Goal: Complete application form: Complete application form

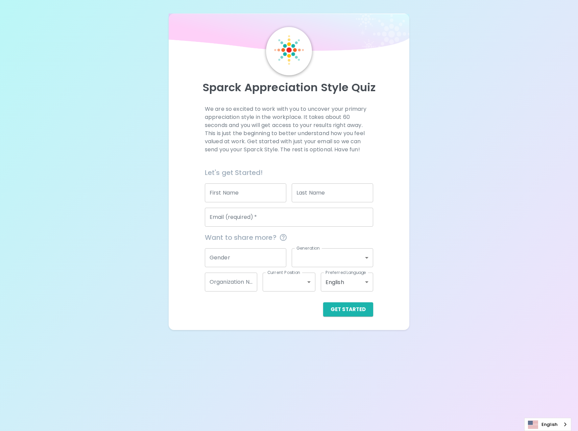
click at [262, 200] on input "First Name" at bounding box center [245, 193] width 81 height 19
type input "EAKKAPHOB"
type input "BAMRUNGCHAICHANA"
type input "[EMAIL_ADDRESS][DOMAIN_NAME]"
click at [322, 261] on body "Sparck Appreciation Style Quiz We are so excited to work with you to uncover yo…" at bounding box center [289, 215] width 578 height 431
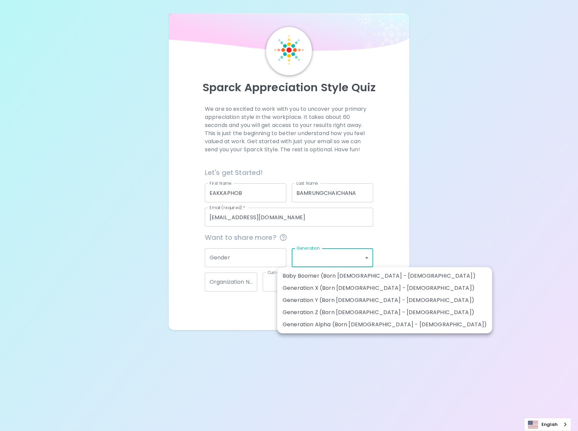
click at [352, 301] on li "Generation Y (Born [DEMOGRAPHIC_DATA] - [DEMOGRAPHIC_DATA])" at bounding box center [384, 300] width 215 height 12
type input "generation_y"
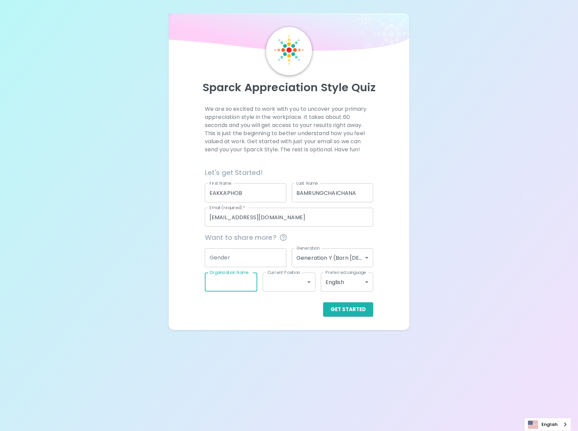
click at [244, 282] on input "Organization Name" at bounding box center [231, 282] width 52 height 19
click at [244, 284] on input "Organization Name" at bounding box center [231, 282] width 52 height 19
type input "[PERSON_NAME]"
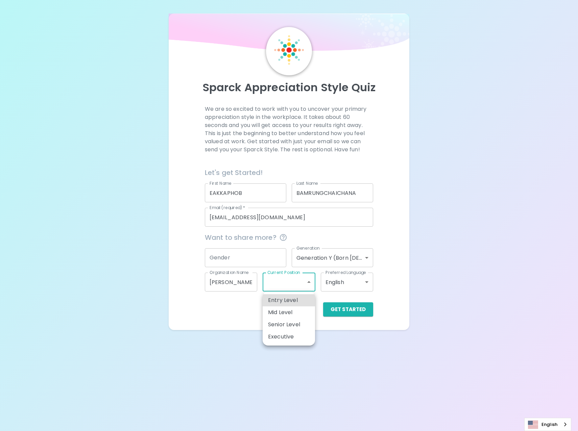
click at [278, 284] on body "Sparck Appreciation Style Quiz We are so excited to work with you to uncover yo…" at bounding box center [289, 215] width 578 height 431
click at [292, 327] on li "Senior Level" at bounding box center [289, 325] width 52 height 12
type input "senior_level"
click at [313, 287] on body "Sparck Appreciation Style Quiz We are so excited to work with you to uncover yo…" at bounding box center [289, 215] width 578 height 431
click at [342, 298] on div at bounding box center [289, 215] width 578 height 431
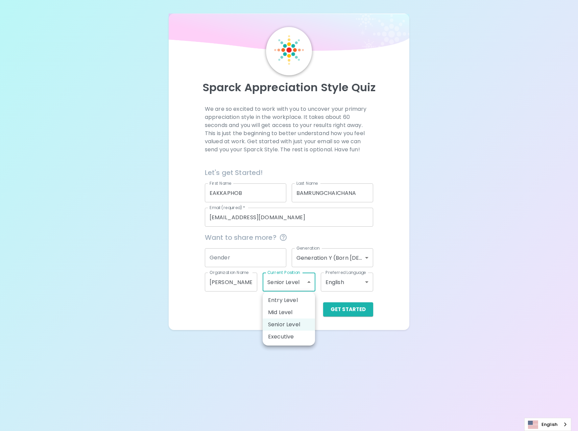
click at [307, 282] on body "Sparck Appreciation Style Quiz We are so excited to work with you to uncover yo…" at bounding box center [289, 215] width 578 height 431
click at [330, 300] on div at bounding box center [289, 215] width 578 height 431
click at [342, 302] on button "Get Started" at bounding box center [348, 309] width 50 height 14
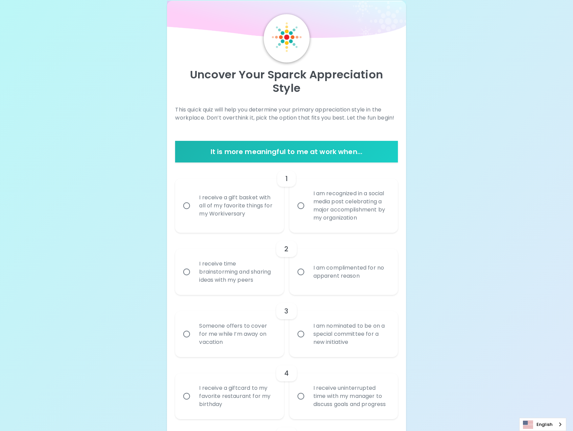
scroll to position [34, 0]
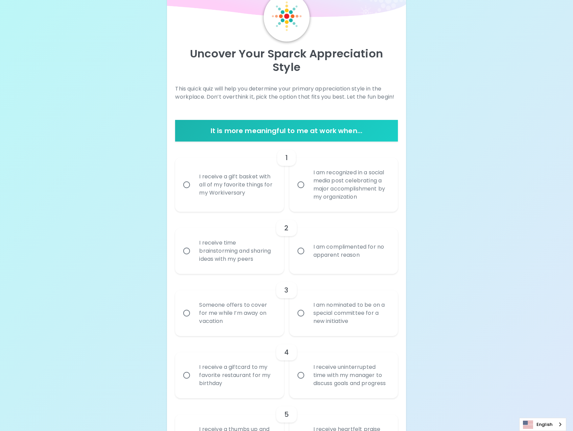
click at [298, 189] on input "I am recognized in a social media post celebrating a major accomplishment by my…" at bounding box center [301, 185] width 14 height 14
radio input "true"
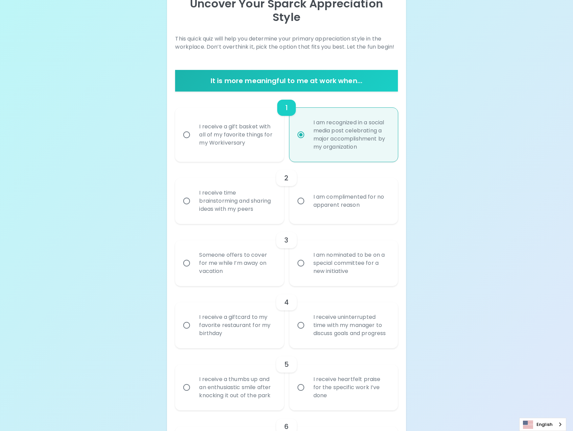
scroll to position [88, 0]
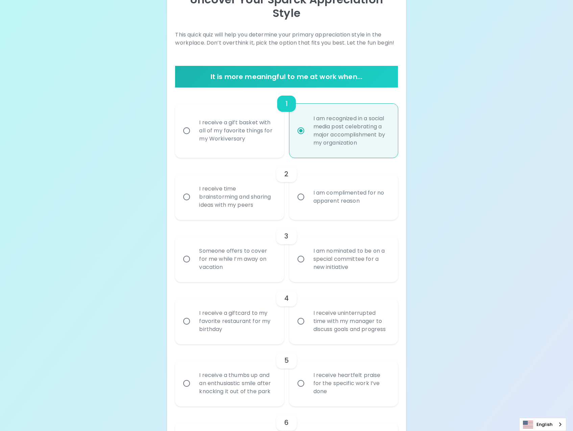
click at [260, 203] on div "I receive time brainstorming and sharing ideas with my peers" at bounding box center [237, 197] width 86 height 41
click at [194, 203] on input "I receive time brainstorming and sharing ideas with my peers" at bounding box center [186, 197] width 14 height 14
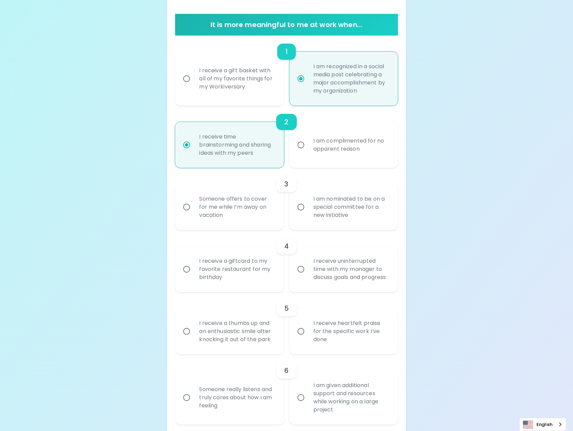
scroll to position [142, 0]
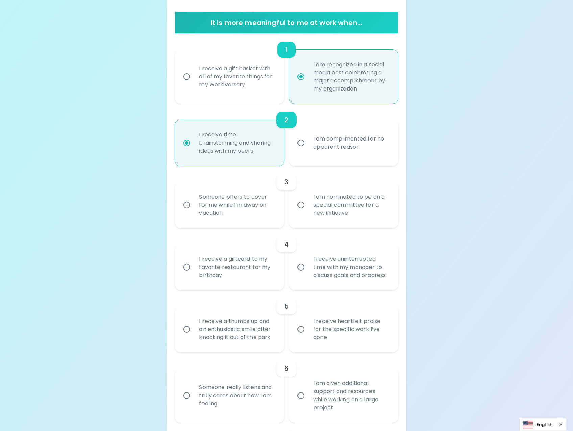
radio input "true"
click at [344, 212] on div "I am nominated to be on a special committee for a new initiative" at bounding box center [351, 205] width 86 height 41
click at [308, 212] on input "I am nominated to be on a special committee for a new initiative" at bounding box center [301, 205] width 14 height 14
radio input "false"
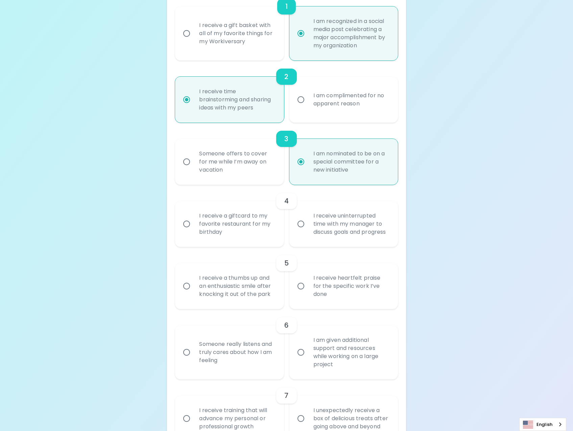
scroll to position [196, 0]
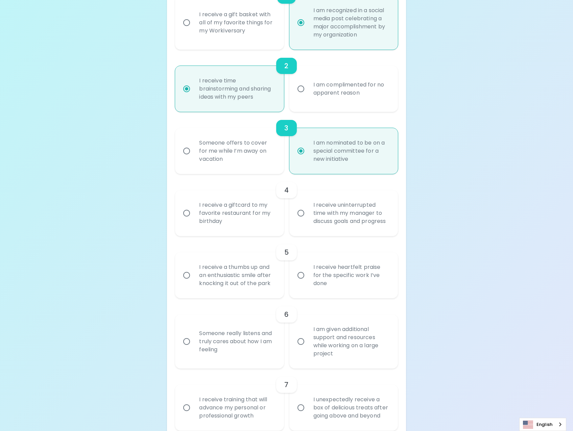
radio input "true"
click at [326, 221] on div "I receive uninterrupted time with my manager to discuss goals and progress" at bounding box center [351, 213] width 86 height 41
click at [308, 220] on input "I receive uninterrupted time with my manager to discuss goals and progress" at bounding box center [301, 213] width 14 height 14
radio input "false"
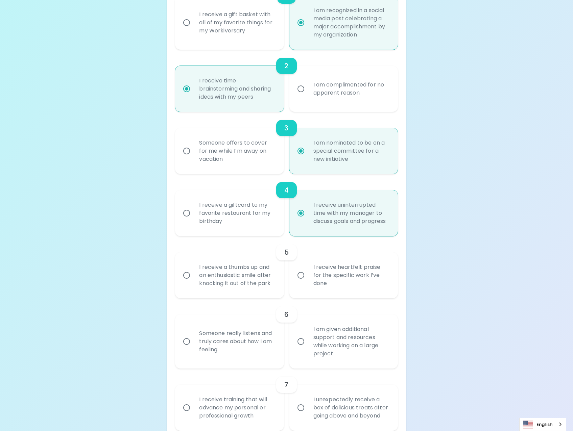
scroll to position [250, 0]
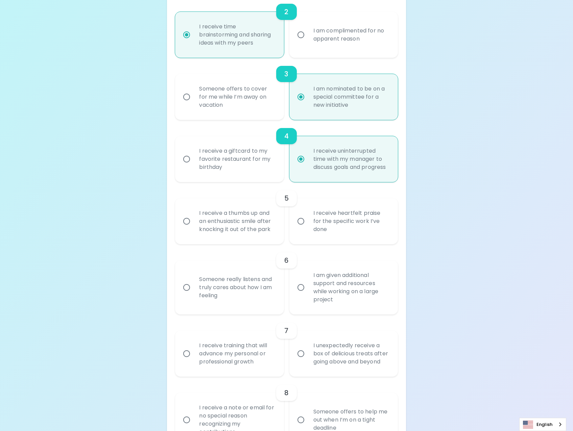
radio input "true"
click at [298, 221] on input "I receive heartfelt praise for the specific work I’ve done" at bounding box center [301, 221] width 14 height 14
radio input "false"
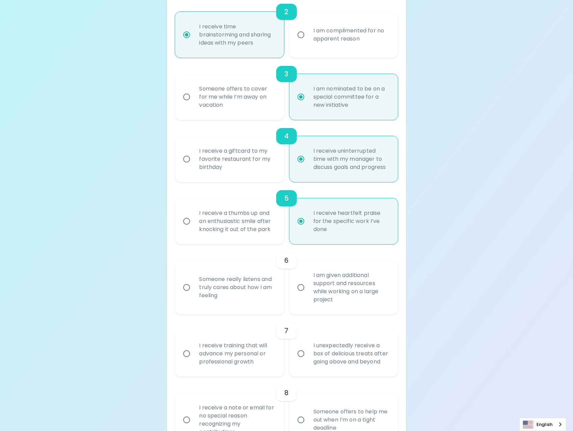
scroll to position [304, 0]
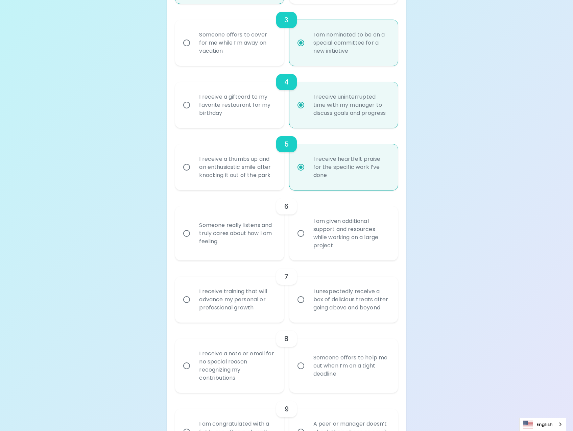
radio input "true"
click at [335, 234] on div "I am given additional support and resources while working on a large project" at bounding box center [351, 233] width 86 height 49
click at [308, 234] on input "I am given additional support and resources while working on a large project" at bounding box center [301, 233] width 14 height 14
radio input "false"
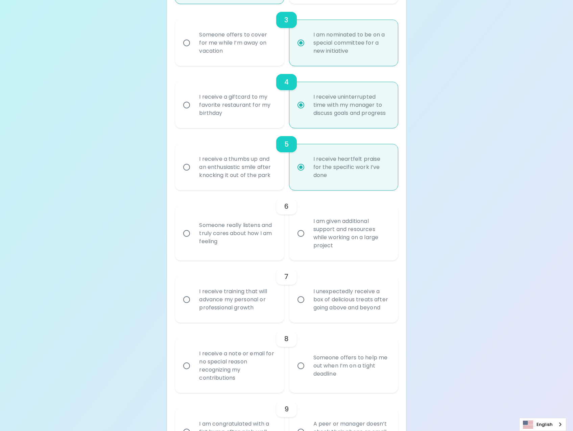
radio input "false"
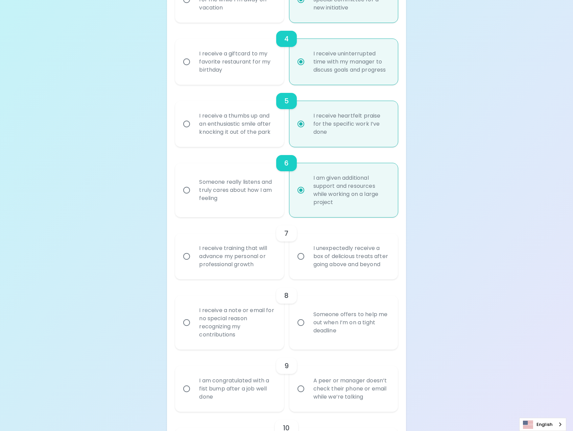
scroll to position [358, 0]
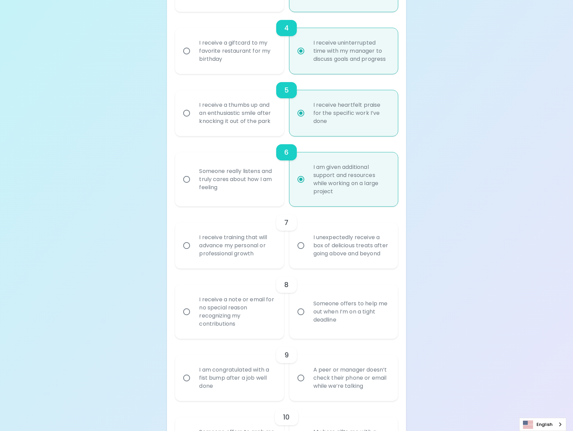
radio input "true"
click at [241, 245] on div "I receive training that will advance my personal or professional growth" at bounding box center [237, 245] width 86 height 41
click at [194, 245] on input "I receive training that will advance my personal or professional growth" at bounding box center [186, 246] width 14 height 14
radio input "false"
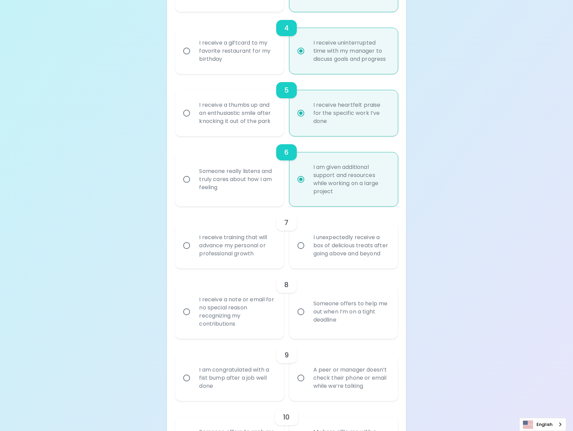
radio input "false"
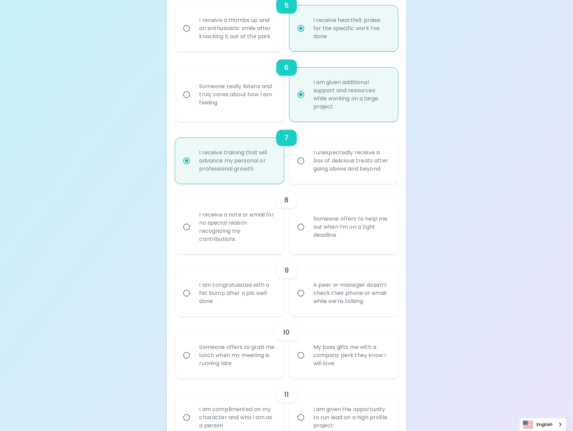
scroll to position [446, 0]
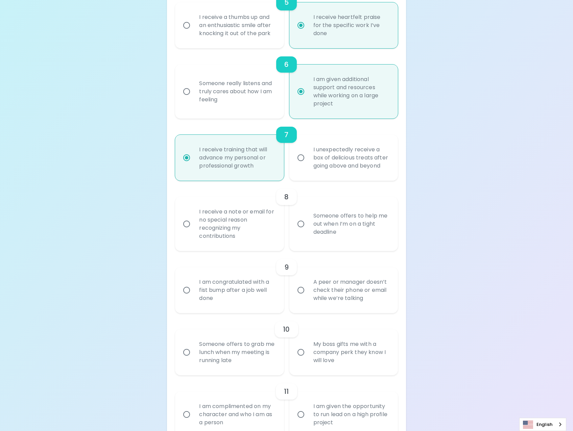
radio input "true"
click at [322, 232] on div "Someone offers to help me out when I’m on a tight deadline" at bounding box center [351, 224] width 86 height 41
click at [308, 231] on input "Someone offers to help me out when I’m on a tight deadline" at bounding box center [301, 224] width 14 height 14
radio input "false"
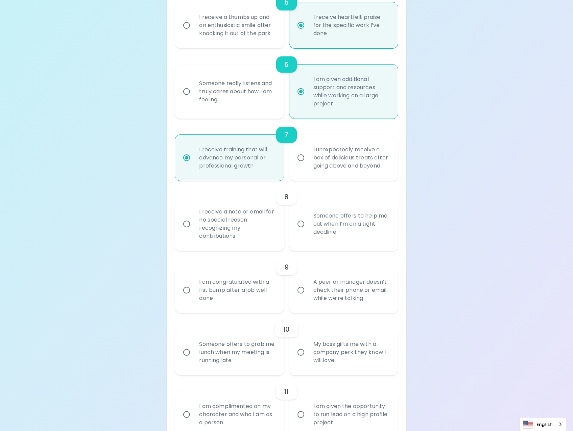
radio input "false"
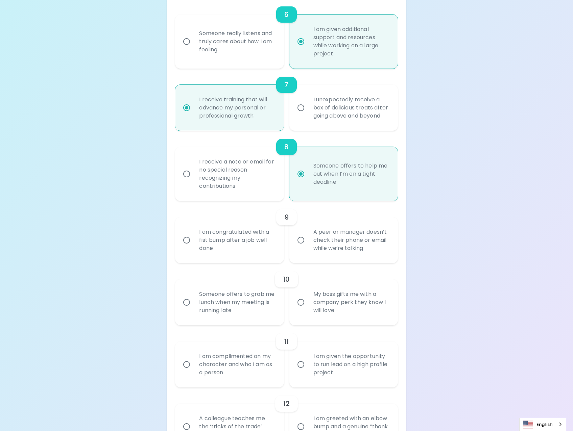
scroll to position [500, 0]
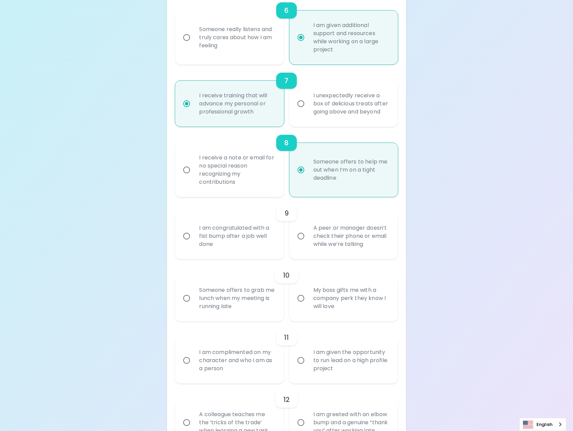
radio input "true"
click at [247, 241] on div "I am congratulated with a fist bump after a job well done" at bounding box center [237, 236] width 86 height 41
click at [194, 241] on input "I am congratulated with a fist bump after a job well done" at bounding box center [186, 236] width 14 height 14
radio input "false"
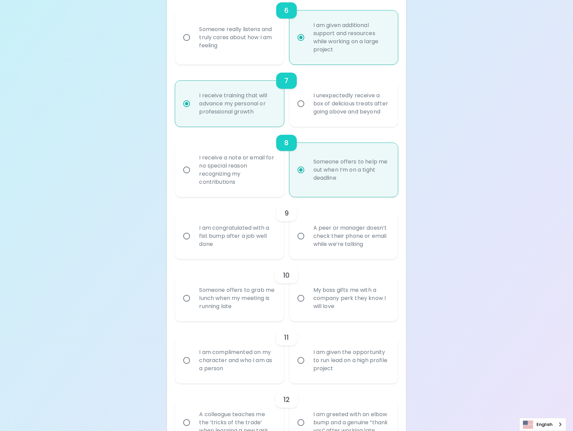
radio input "false"
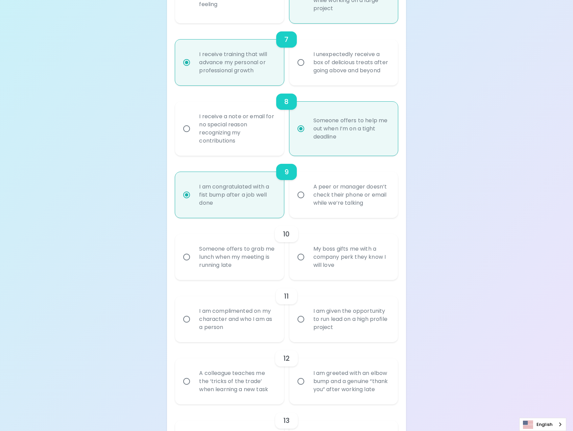
scroll to position [554, 0]
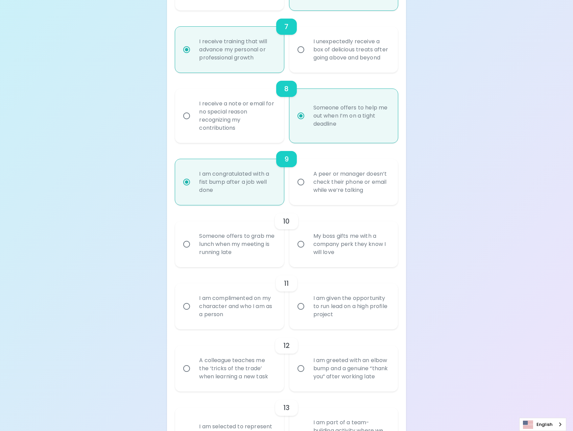
radio input "true"
click at [210, 245] on div "Someone offers to grab me lunch when my meeting is running late" at bounding box center [237, 244] width 86 height 41
click at [194, 245] on input "Someone offers to grab me lunch when my meeting is running late" at bounding box center [186, 244] width 14 height 14
radio input "false"
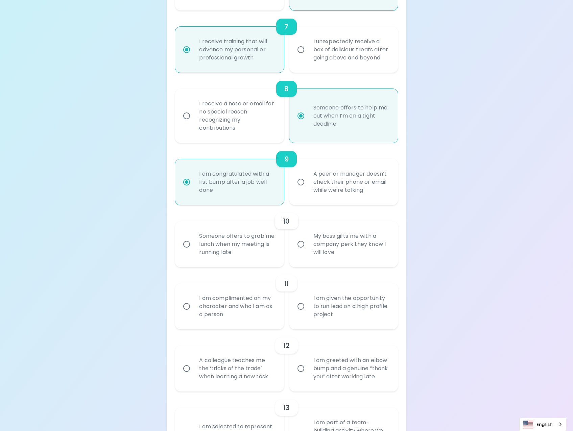
radio input "false"
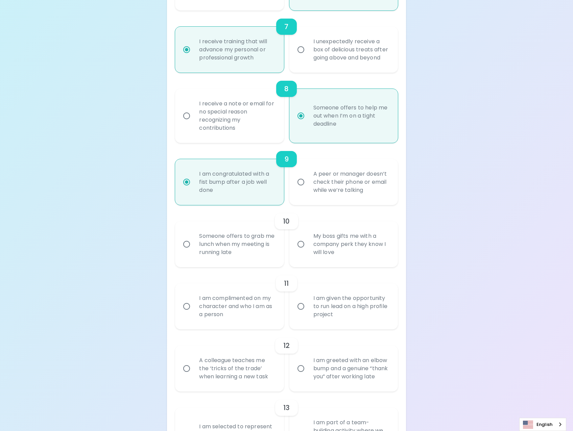
radio input "false"
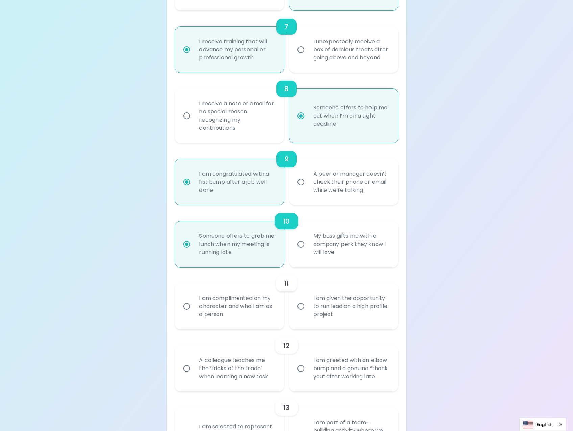
scroll to position [608, 0]
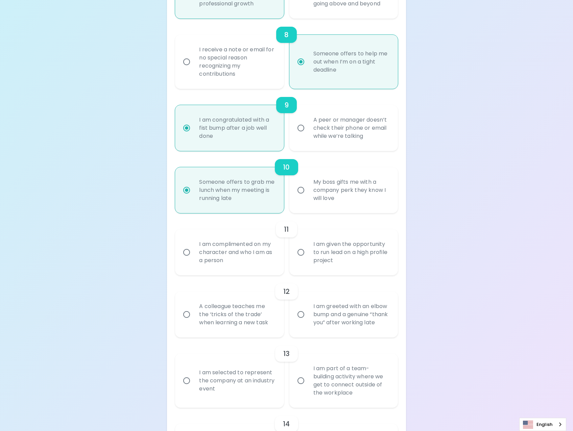
radio input "true"
click at [341, 256] on div "I am given the opportunity to run lead on a high profile project" at bounding box center [351, 252] width 86 height 41
click at [308, 256] on input "I am given the opportunity to run lead on a high profile project" at bounding box center [301, 252] width 14 height 14
radio input "false"
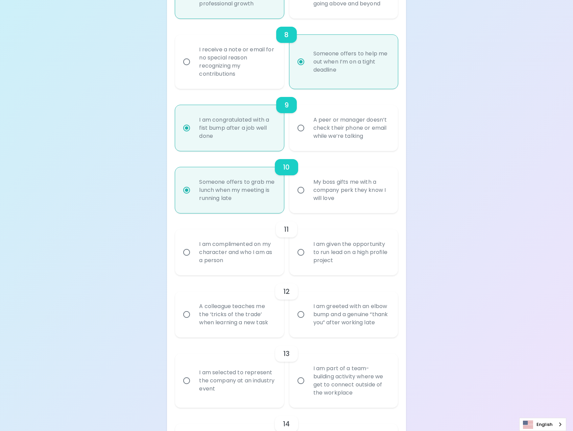
radio input "false"
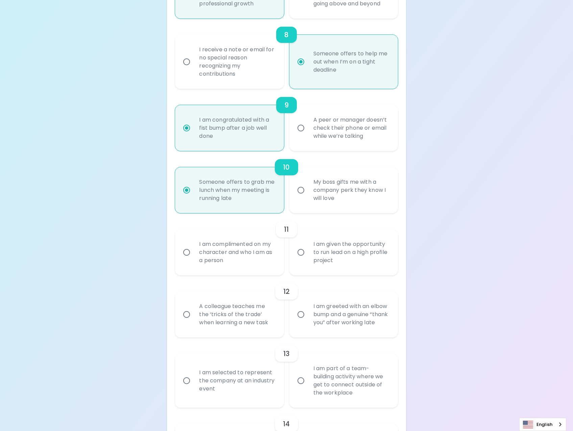
radio input "false"
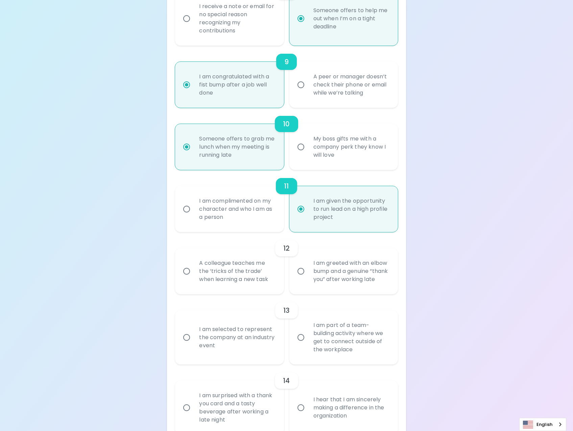
scroll to position [662, 0]
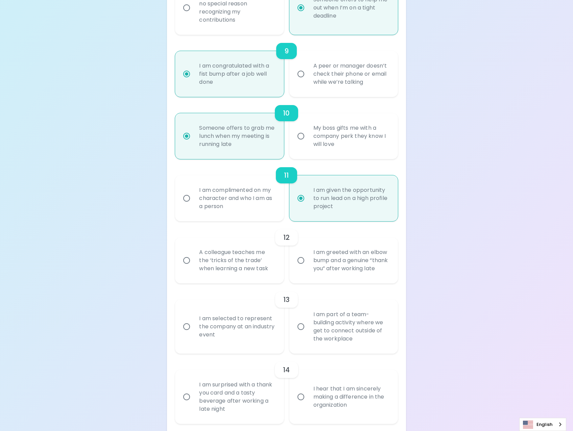
radio input "true"
click at [338, 275] on div "I am greeted with an elbow bump and a genuine “thank you” after working late" at bounding box center [351, 260] width 86 height 41
click at [308, 268] on input "I am greeted with an elbow bump and a genuine “thank you” after working late" at bounding box center [301, 260] width 14 height 14
radio input "false"
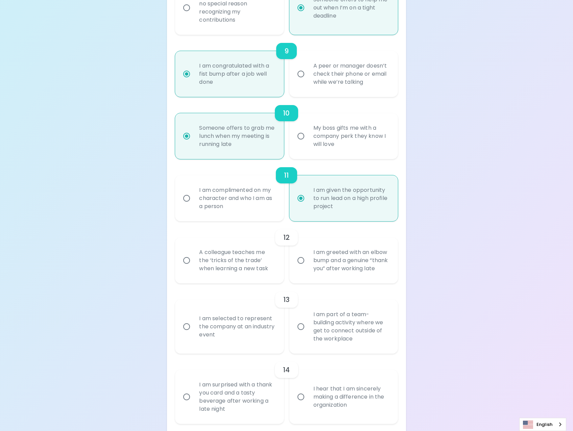
radio input "false"
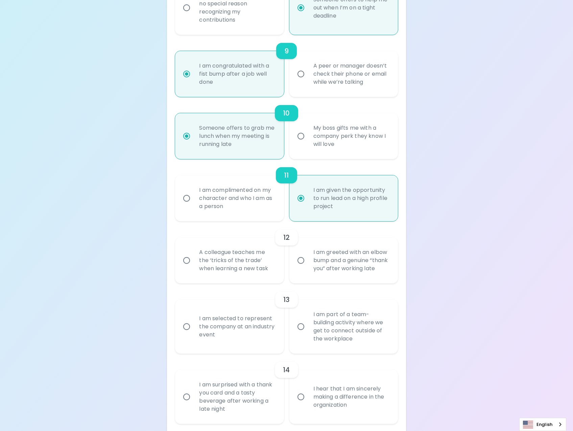
radio input "false"
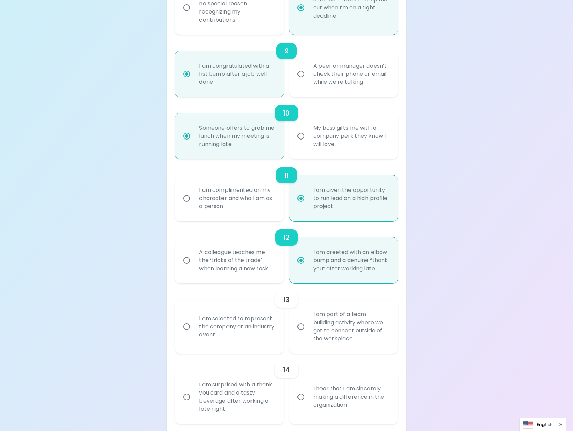
scroll to position [716, 0]
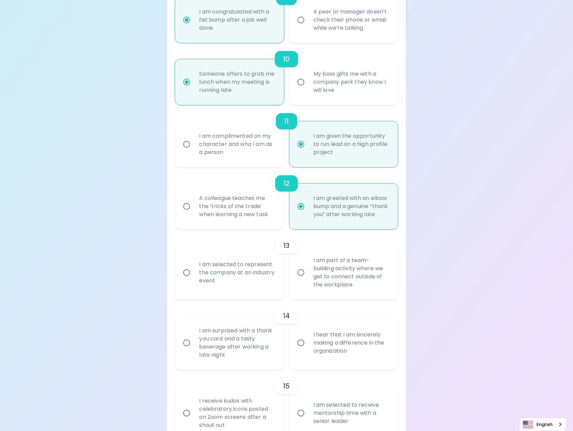
radio input "true"
click at [353, 289] on div "I am part of a team-building activity where we get to connect outside of the wo…" at bounding box center [351, 272] width 86 height 49
click at [308, 280] on input "I am part of a team-building activity where we get to connect outside of the wo…" at bounding box center [301, 273] width 14 height 14
radio input "false"
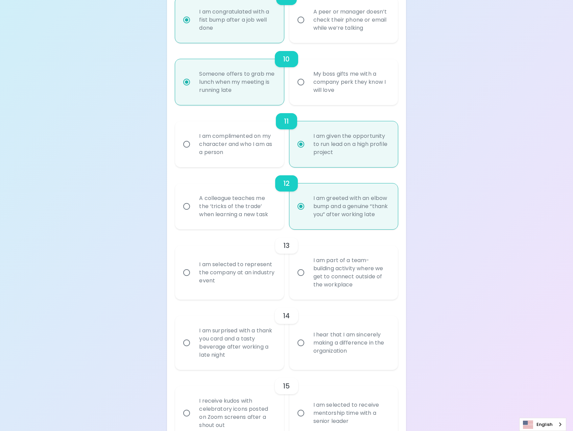
radio input "false"
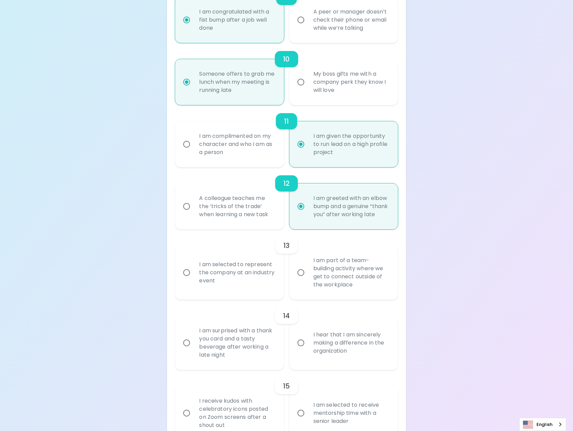
radio input "false"
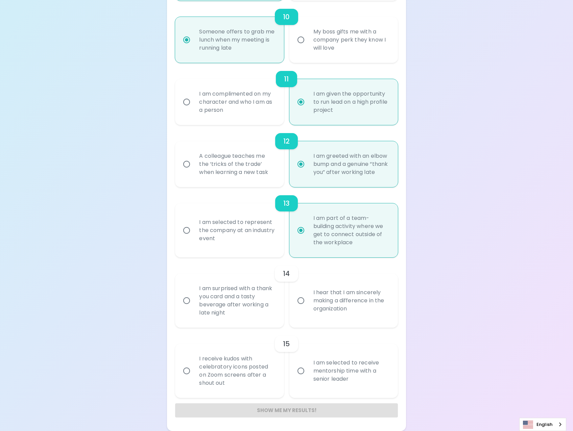
scroll to position [767, 0]
radio input "true"
click at [374, 308] on div "I hear that I am sincerely making a difference in the organization" at bounding box center [351, 301] width 86 height 41
click at [308, 308] on input "I hear that I am sincerely making a difference in the organization" at bounding box center [301, 301] width 14 height 14
radio input "false"
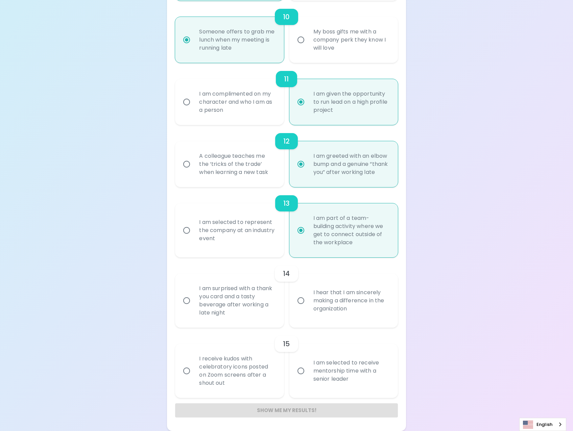
radio input "false"
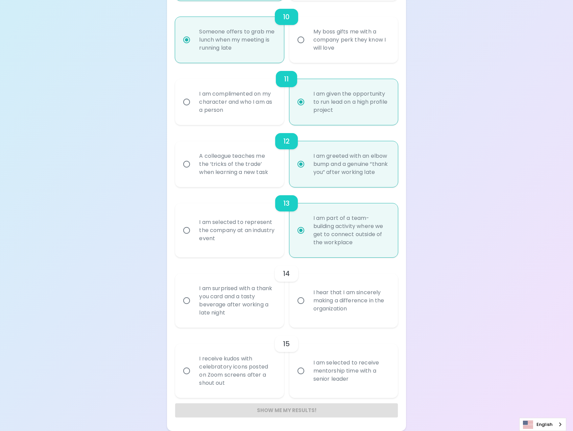
radio input "false"
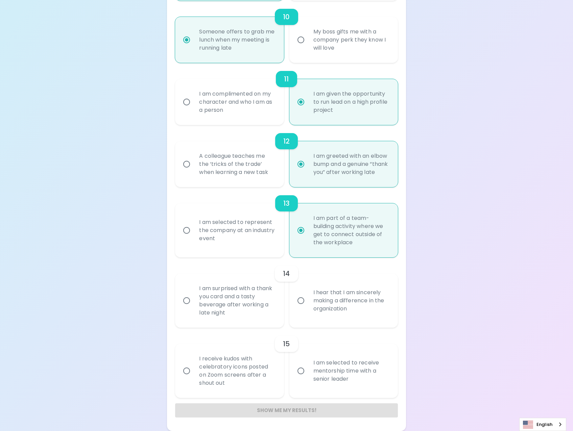
radio input "false"
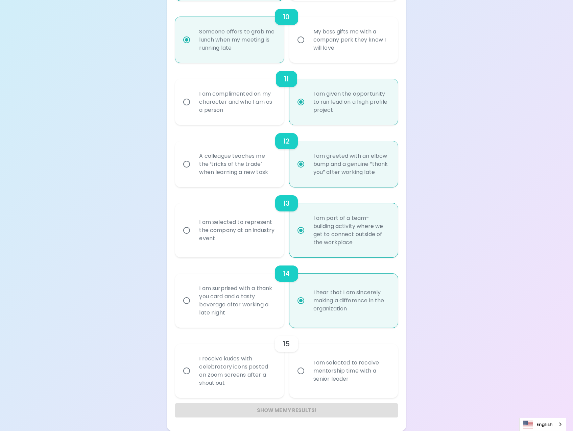
radio input "true"
click at [374, 376] on div "I am selected to receive mentorship time with a senior leader" at bounding box center [351, 371] width 86 height 41
click at [308, 376] on input "I am selected to receive mentorship time with a senior leader" at bounding box center [301, 371] width 14 height 14
radio input "false"
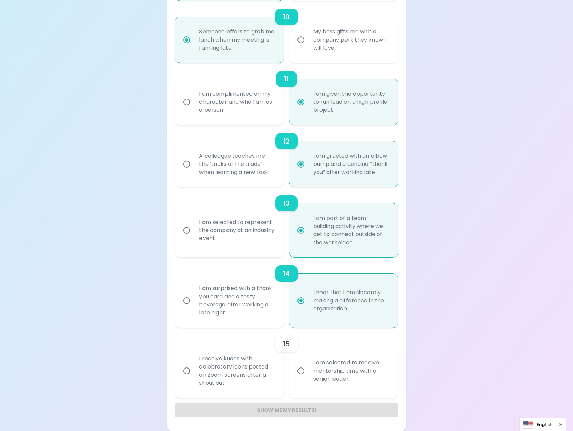
radio input "false"
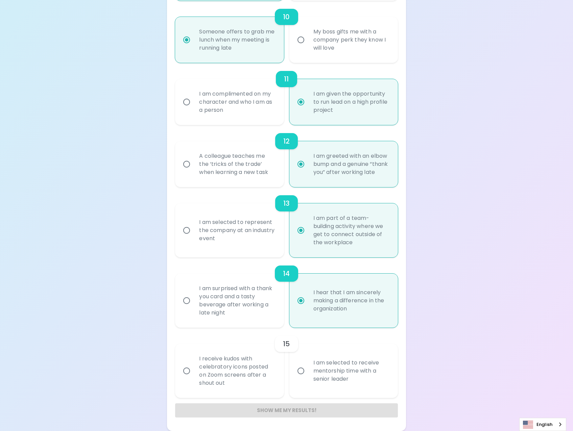
radio input "false"
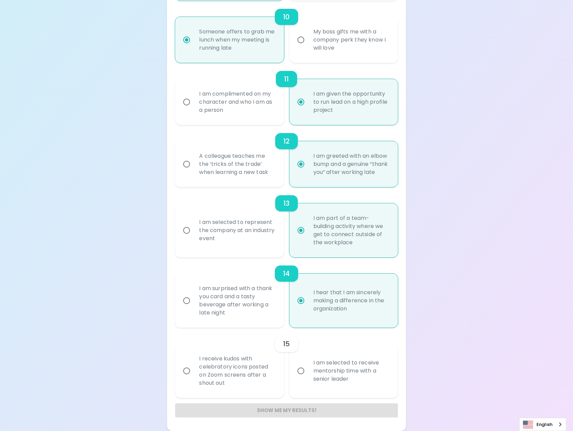
radio input "false"
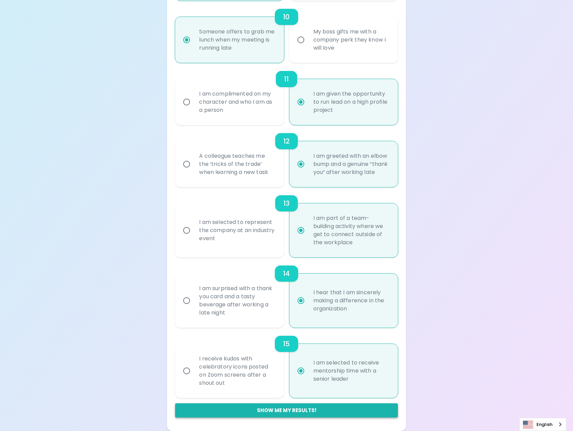
radio input "true"
click at [317, 410] on button "Show me my results!" at bounding box center [286, 411] width 222 height 14
radio input "false"
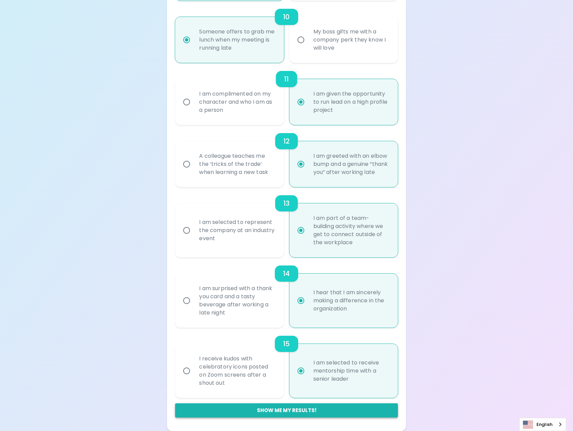
radio input "false"
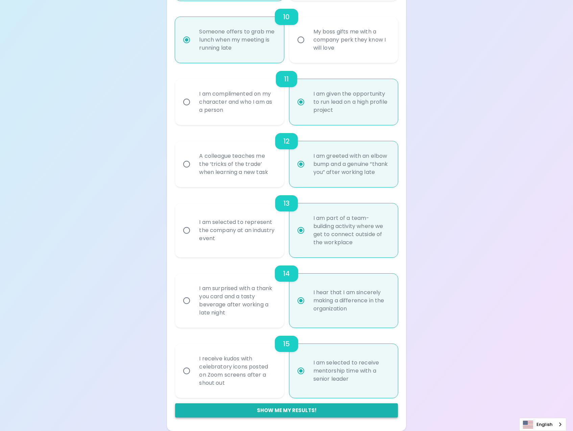
radio input "false"
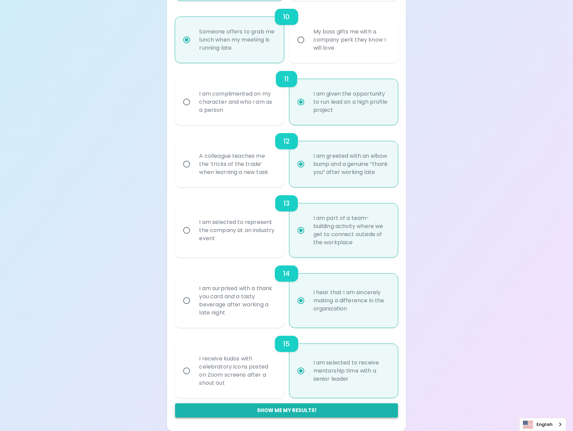
radio input "false"
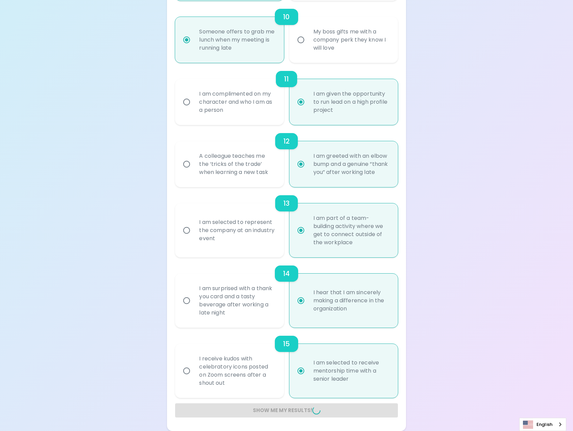
radio input "false"
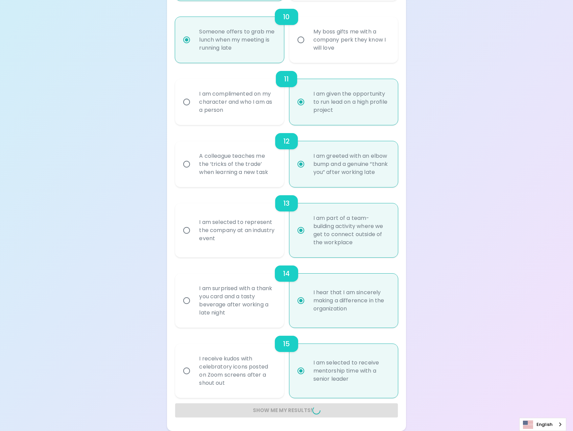
radio input "false"
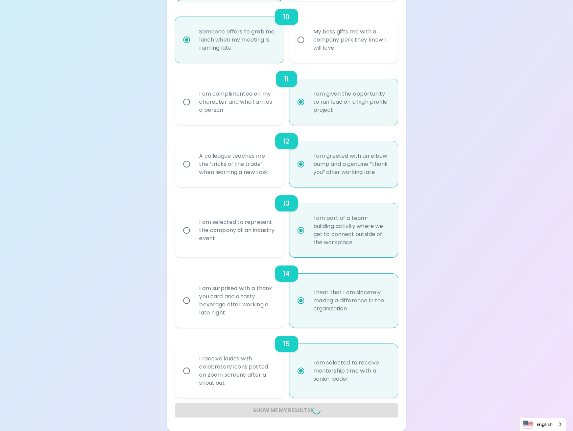
radio input "false"
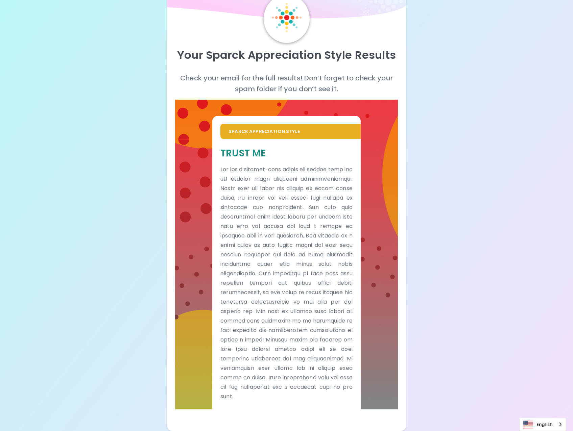
scroll to position [32, 0]
